Goal: Transaction & Acquisition: Purchase product/service

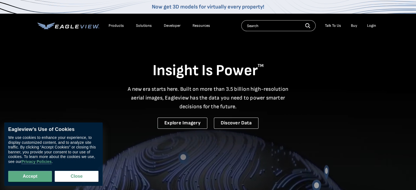
click at [372, 27] on div "Login" at bounding box center [371, 25] width 9 height 5
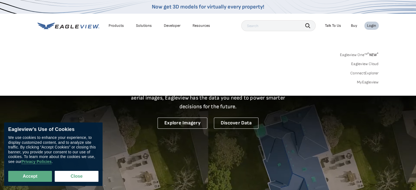
click at [366, 81] on link "MyEagleview" at bounding box center [368, 82] width 22 height 5
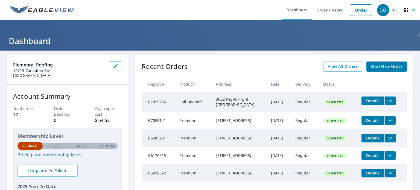
click at [393, 66] on span "Start New Order" at bounding box center [387, 66] width 32 height 7
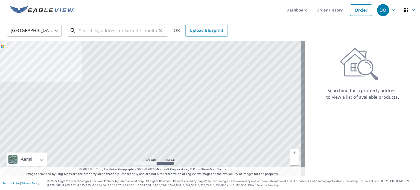
click at [91, 30] on input "text" at bounding box center [118, 30] width 78 height 15
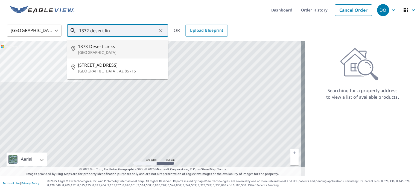
click at [89, 29] on input "1372 desert lin" at bounding box center [118, 30] width 78 height 15
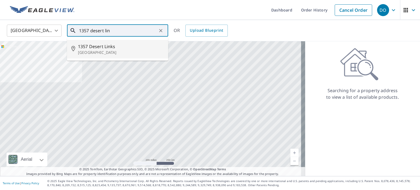
click at [103, 49] on span "1357 Desert Links" at bounding box center [121, 46] width 86 height 7
type input "1357 Desert Links [GEOGRAPHIC_DATA]"
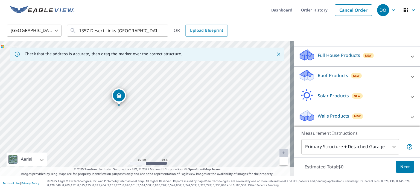
scroll to position [24, 0]
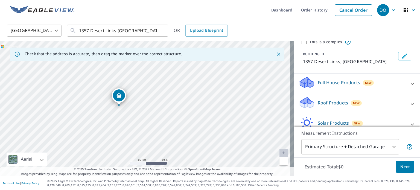
click at [409, 101] on icon at bounding box center [412, 104] width 7 height 7
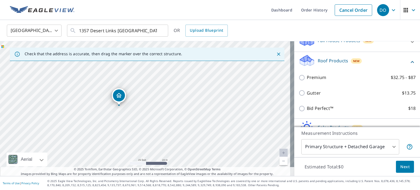
scroll to position [79, 0]
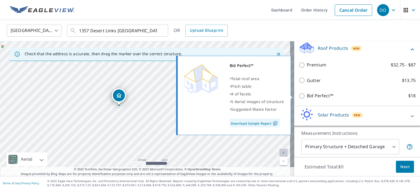
click at [239, 121] on link "Download Sample Report" at bounding box center [255, 123] width 50 height 9
click at [298, 95] on input "Bid Perfect™ $18" at bounding box center [302, 96] width 8 height 7
checkbox input "true"
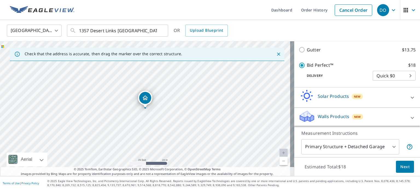
scroll to position [116, 0]
click at [400, 167] on span "Next" at bounding box center [404, 166] width 9 height 7
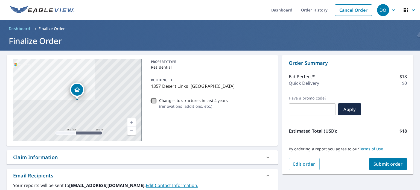
click at [151, 101] on input "Changes to structures in last 4 years ( renovations, additions, etc. )" at bounding box center [153, 101] width 7 height 7
checkbox input "false"
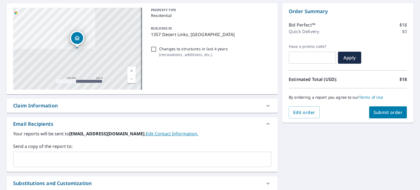
scroll to position [51, 0]
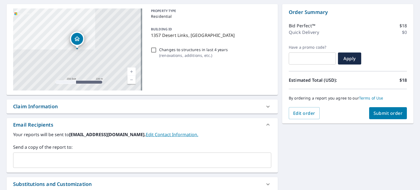
click at [392, 112] on span "Submit order" at bounding box center [387, 113] width 29 height 6
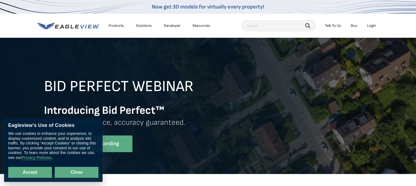
click at [76, 171] on button "Close" at bounding box center [77, 172] width 44 height 11
